Goal: Transaction & Acquisition: Purchase product/service

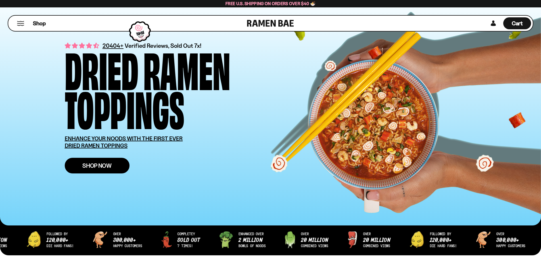
scroll to position [28, 0]
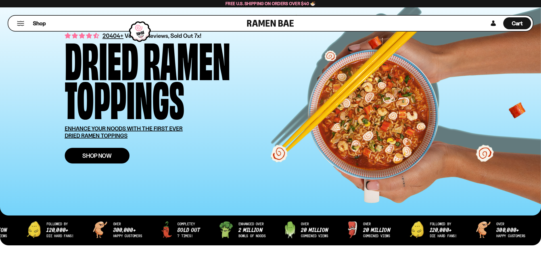
click at [100, 155] on span "Shop Now" at bounding box center [96, 156] width 29 height 6
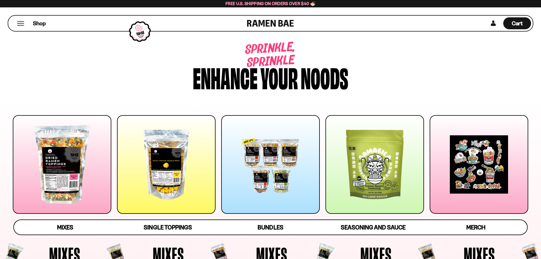
click at [299, 172] on div at bounding box center [270, 164] width 99 height 99
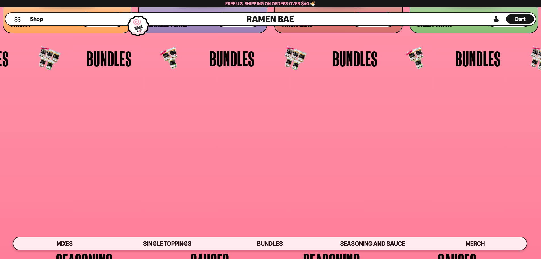
scroll to position [1483, 0]
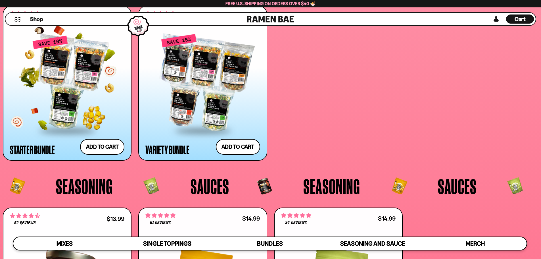
click at [92, 85] on div at bounding box center [67, 82] width 115 height 95
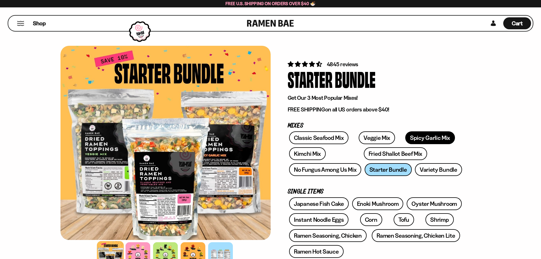
click at [434, 140] on link "Spicy Garlic Mix" at bounding box center [430, 137] width 50 height 13
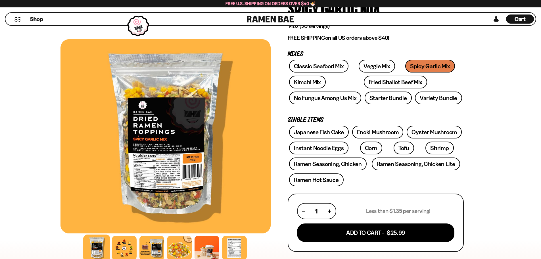
scroll to position [85, 0]
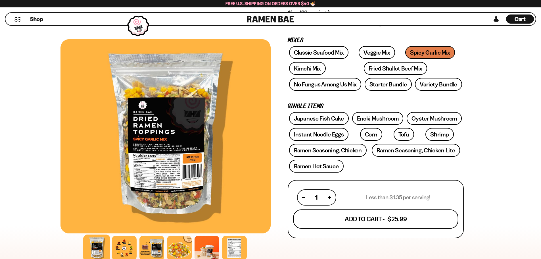
click at [405, 215] on button "Add To Cart - $25.99" at bounding box center [375, 218] width 165 height 19
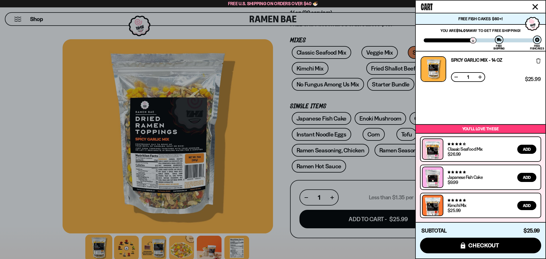
click at [403, 100] on div at bounding box center [273, 129] width 546 height 259
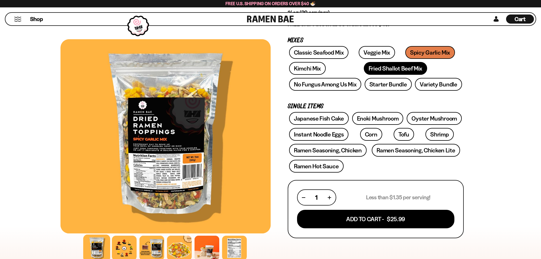
click at [376, 66] on link "Fried Shallot Beef Mix" at bounding box center [395, 68] width 63 height 13
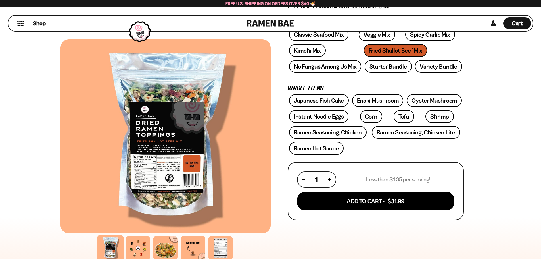
scroll to position [114, 0]
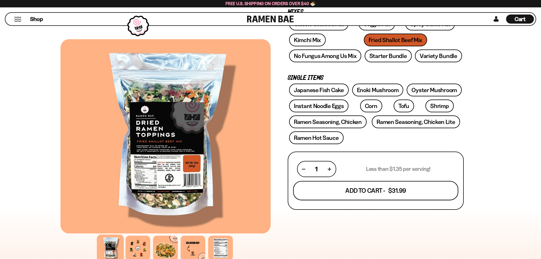
click at [428, 190] on button "Add To Cart - $31.99" at bounding box center [375, 190] width 165 height 19
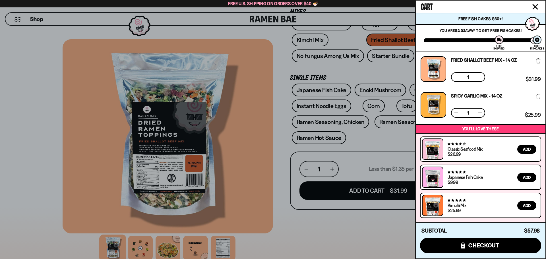
click at [354, 225] on div at bounding box center [273, 129] width 546 height 259
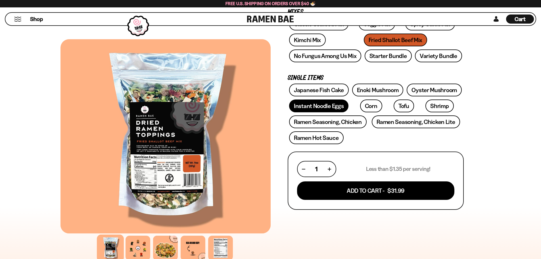
click at [328, 108] on link "Instant Noodle Eggs" at bounding box center [318, 105] width 59 height 13
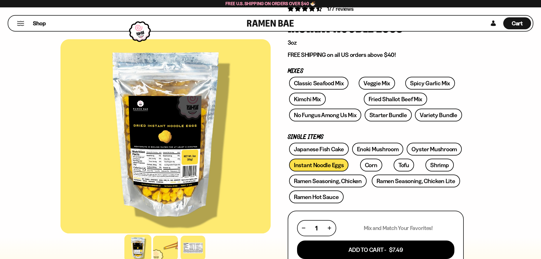
scroll to position [57, 0]
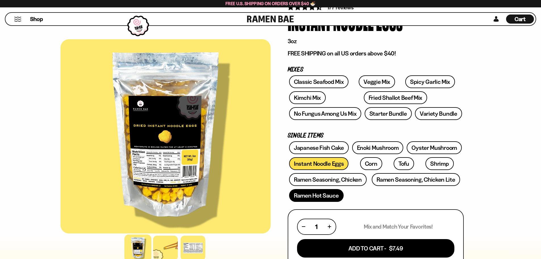
click at [330, 193] on link "Ramen Hot Sauce" at bounding box center [316, 195] width 55 height 13
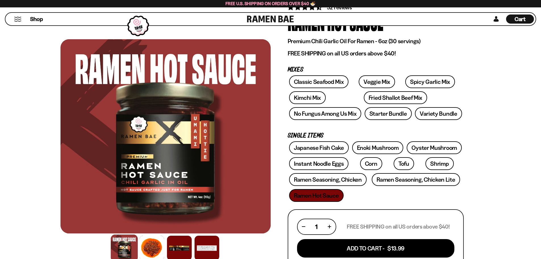
scroll to position [85, 0]
